Goal: Complete application form

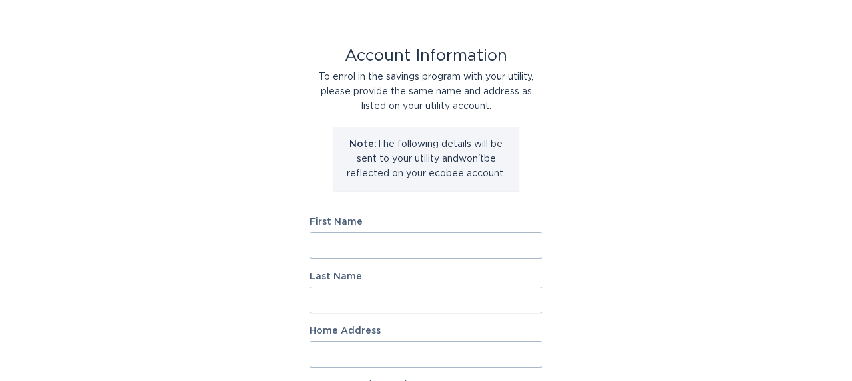
scroll to position [44, 0]
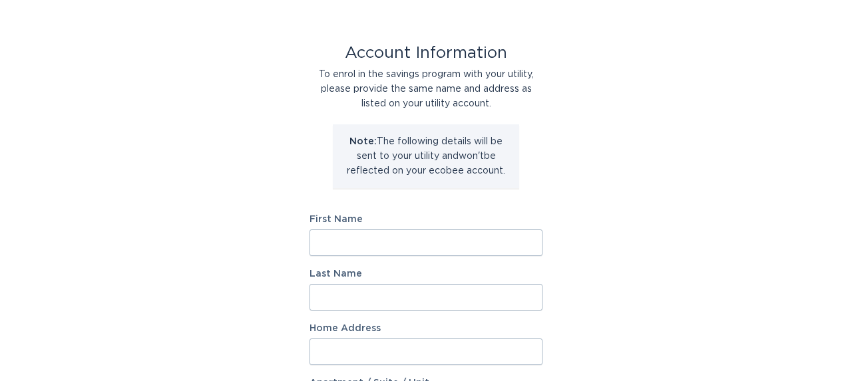
click at [450, 238] on input "First Name" at bounding box center [425, 243] width 233 height 27
type input "Anne"
type input "Andrade"
type input "335 orchard lane"
type input "#4"
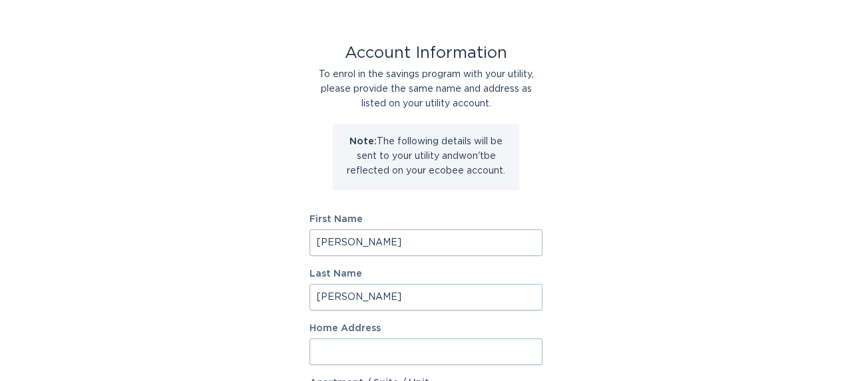
select select "US"
type input "Sedona"
type input "86336"
select select "AZ"
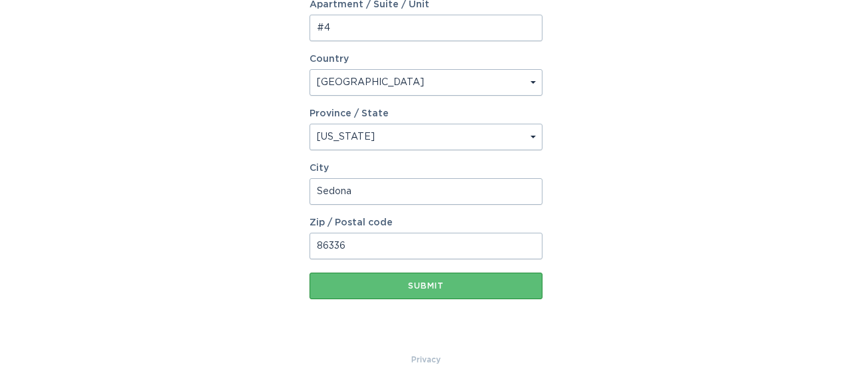
scroll to position [423, 0]
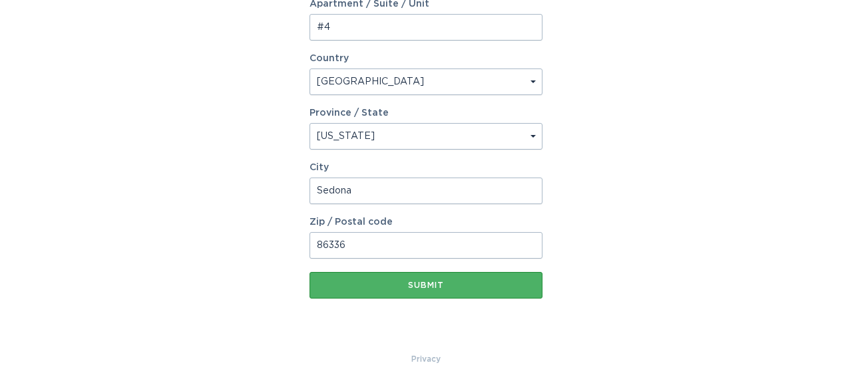
click at [431, 291] on button "Submit" at bounding box center [425, 285] width 233 height 27
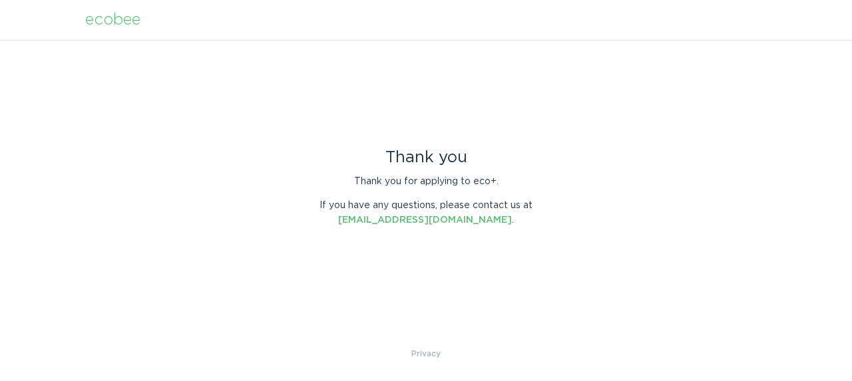
scroll to position [0, 0]
